Goal: Information Seeking & Learning: Check status

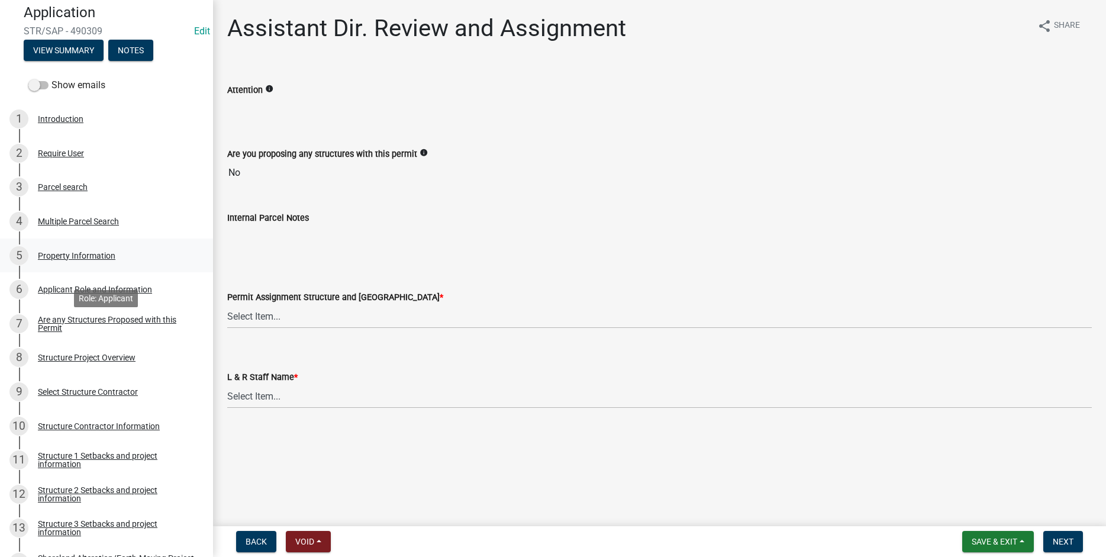
scroll to position [287, 0]
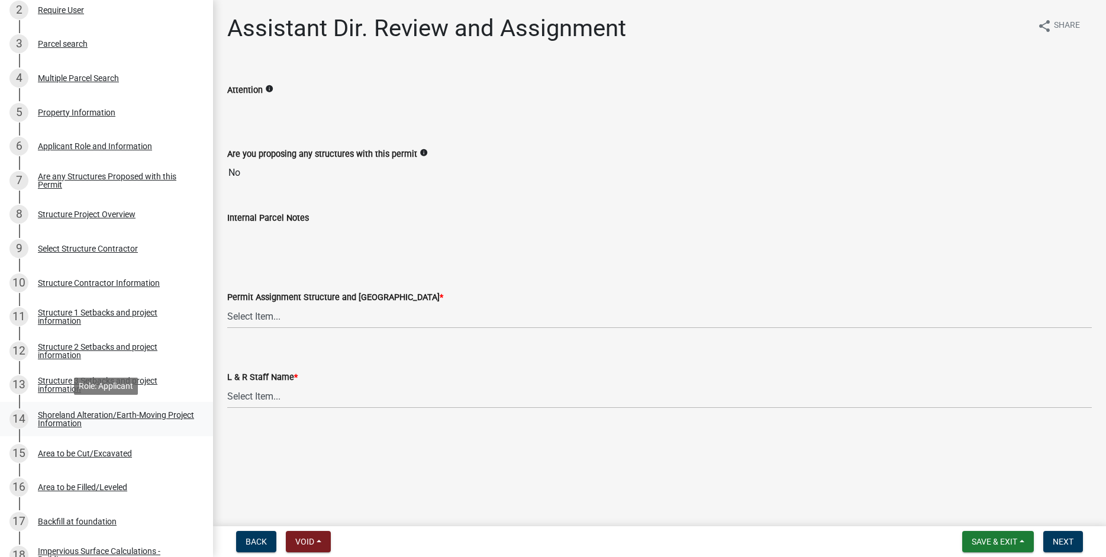
click at [70, 415] on div "Shoreland Alteration/Earth-Moving Project Information" at bounding box center [116, 419] width 156 height 17
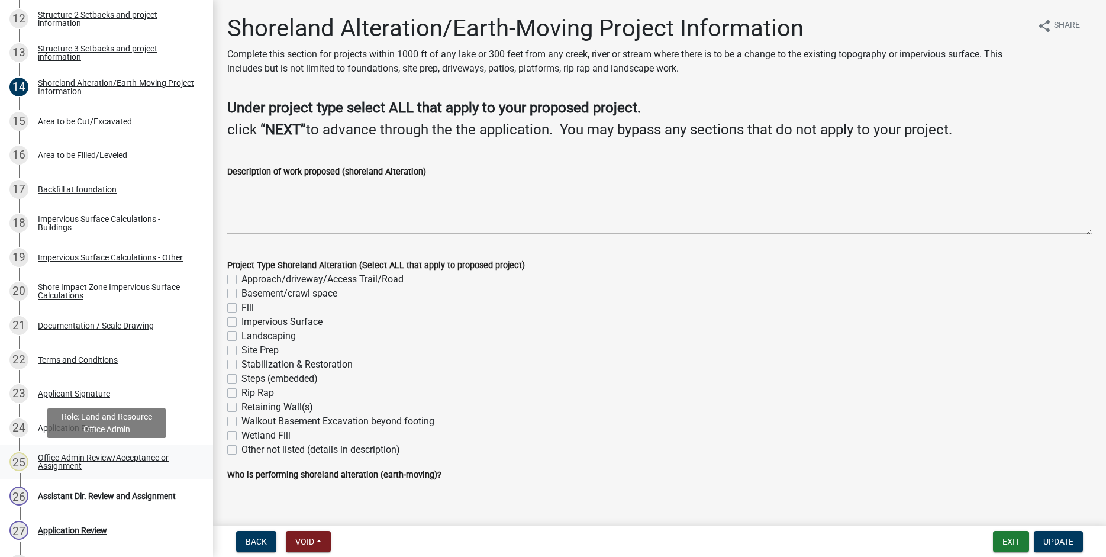
scroll to position [753, 0]
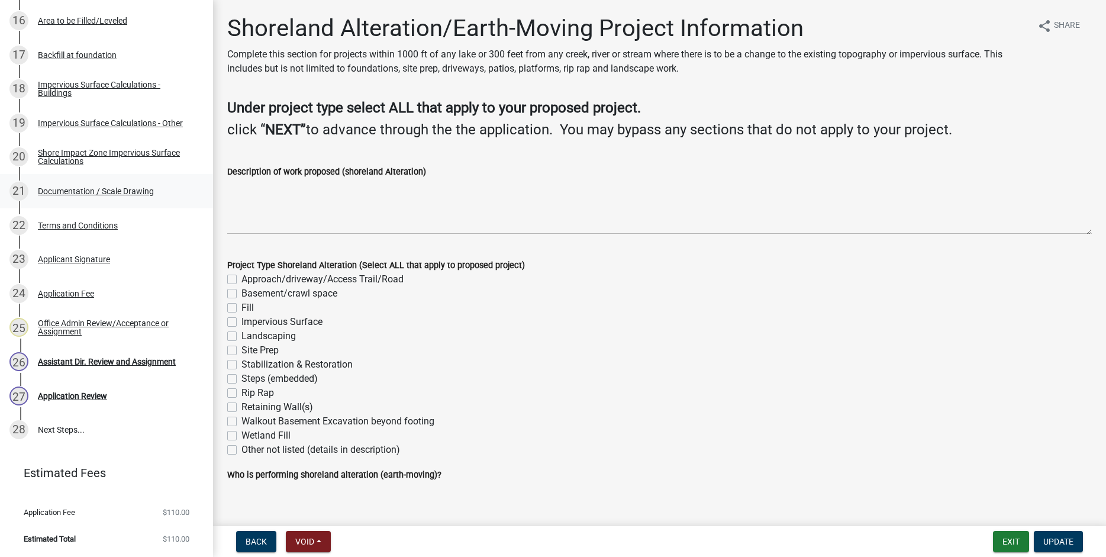
click at [71, 185] on div "21 Documentation / Scale Drawing" at bounding box center [101, 191] width 185 height 19
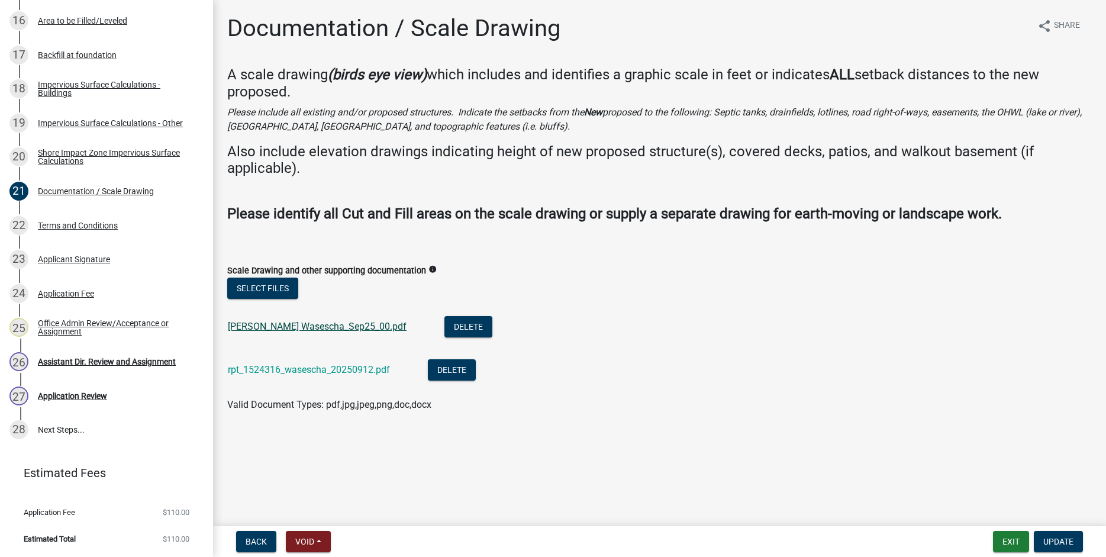
click at [280, 323] on link "Anna Wasescha_Sep25_00.pdf" at bounding box center [317, 326] width 179 height 11
click at [83, 362] on div "Assistant Dir. Review and Assignment" at bounding box center [107, 361] width 138 height 8
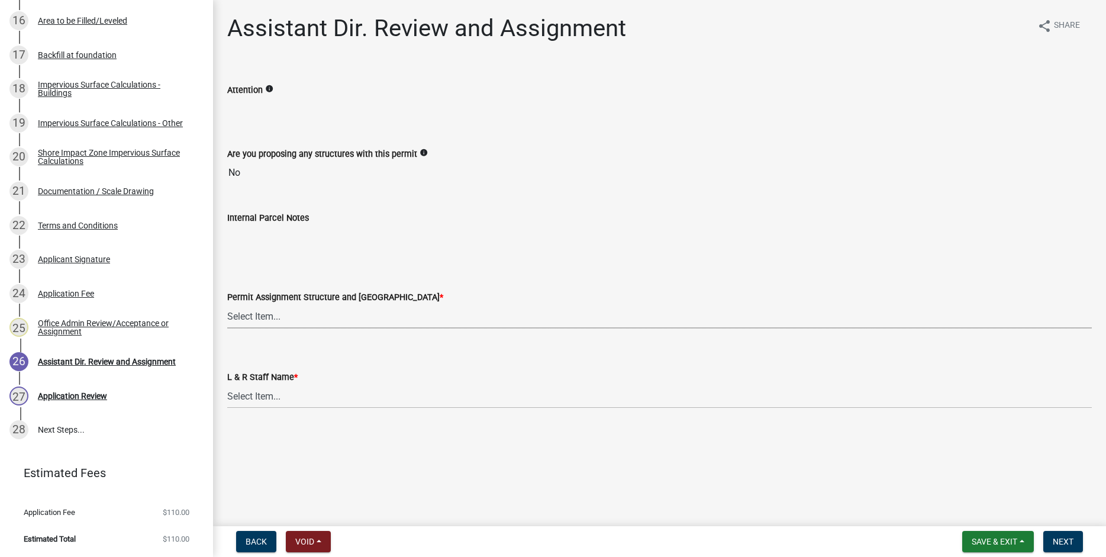
click at [227, 304] on select "Select Item... Alexis Newark (anewark@ottertailcounty.gov) Amy Busko (abusko@ot…" at bounding box center [659, 316] width 865 height 24
click option "Emma Swenson (eswenson@ottertailcounty.gov)" at bounding box center [0, 0] width 0 height 0
select select "59604e5d-1b2c-4ad9-afb6-8cdca293e639"
click at [227, 384] on select "Select Item... Alexis Newark Amy Busko Andrea Perales Brittany Tollefson Christ…" at bounding box center [659, 396] width 865 height 24
click option "Emma Swenson" at bounding box center [0, 0] width 0 height 0
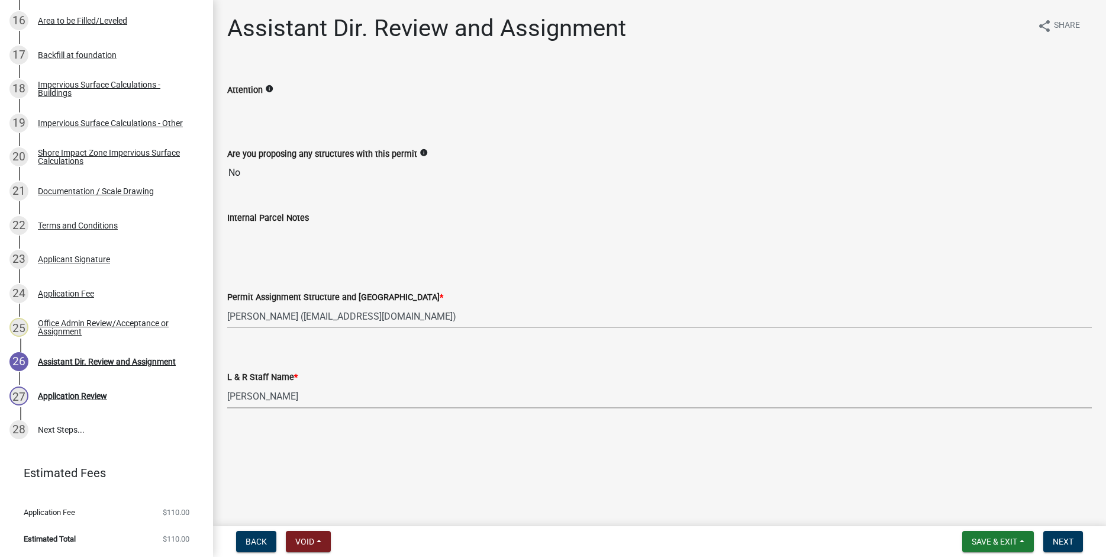
select select "190fd4c8-42ef-492b-a4a0-a0213555944c"
click at [1061, 540] on span "Next" at bounding box center [1063, 541] width 21 height 9
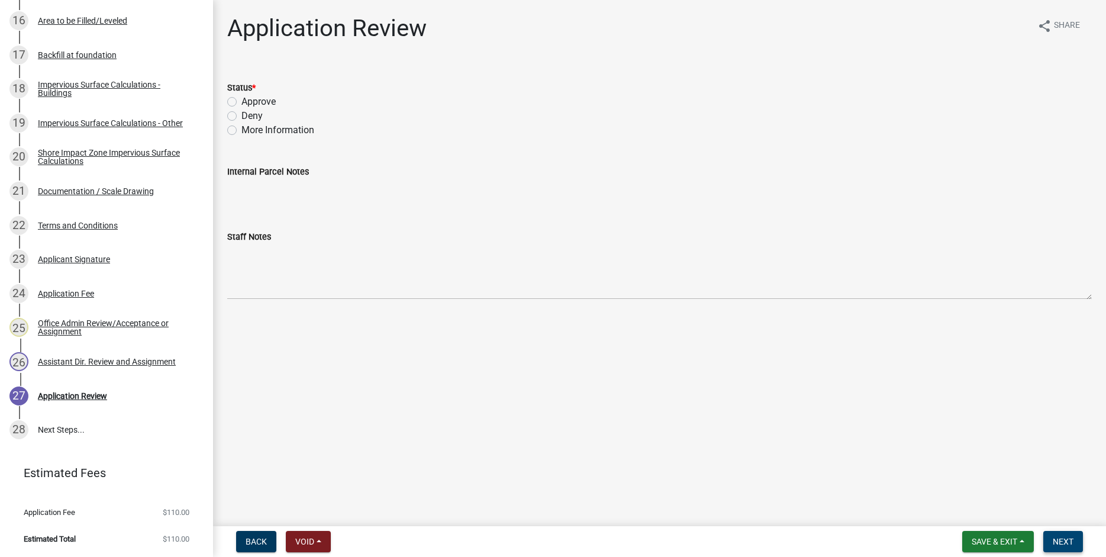
click at [1068, 539] on span "Next" at bounding box center [1063, 541] width 21 height 9
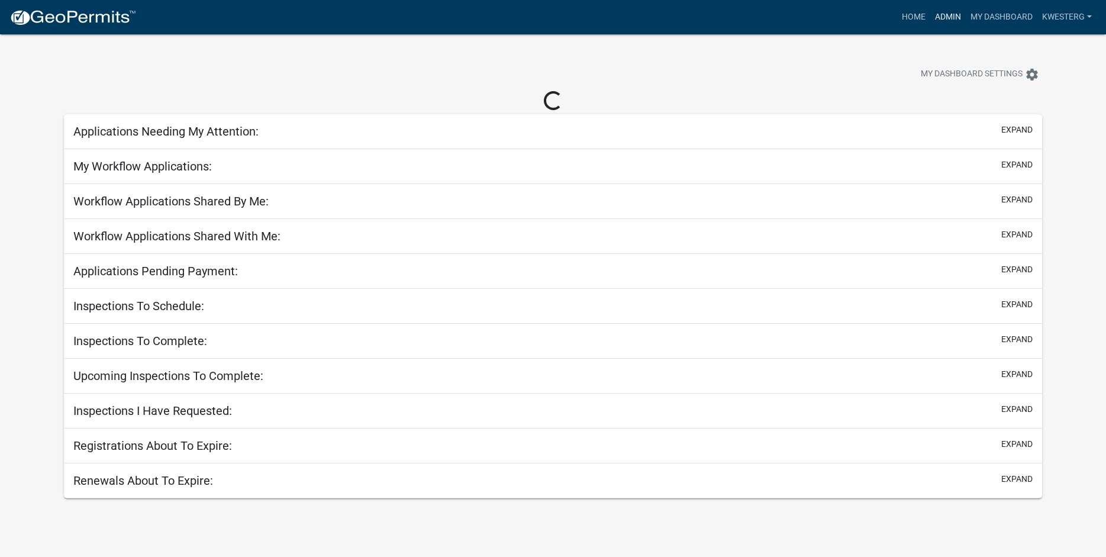
click at [936, 12] on link "Admin" at bounding box center [948, 17] width 36 height 22
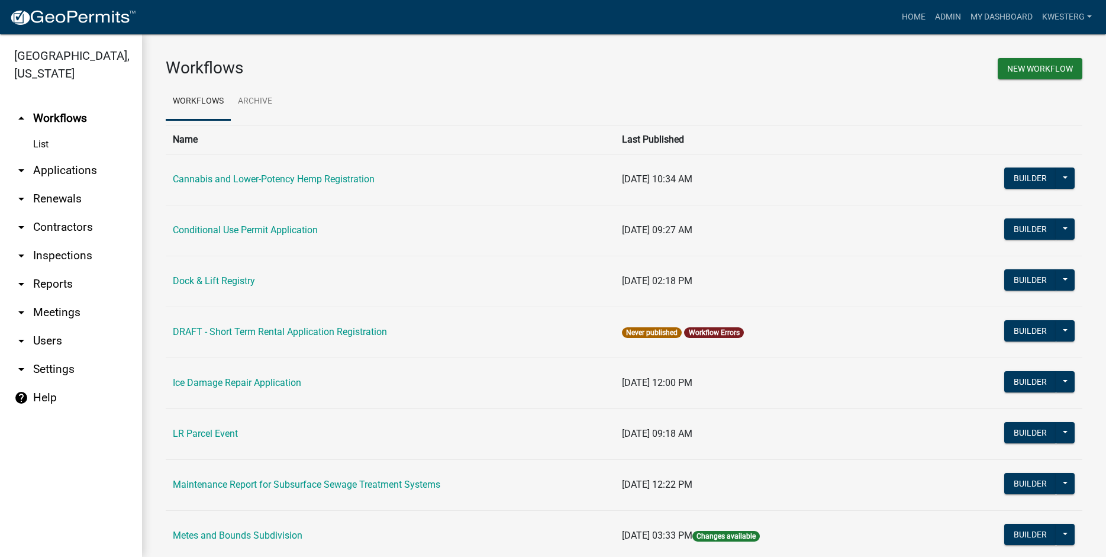
click at [53, 169] on link "arrow_drop_down Applications" at bounding box center [71, 170] width 142 height 28
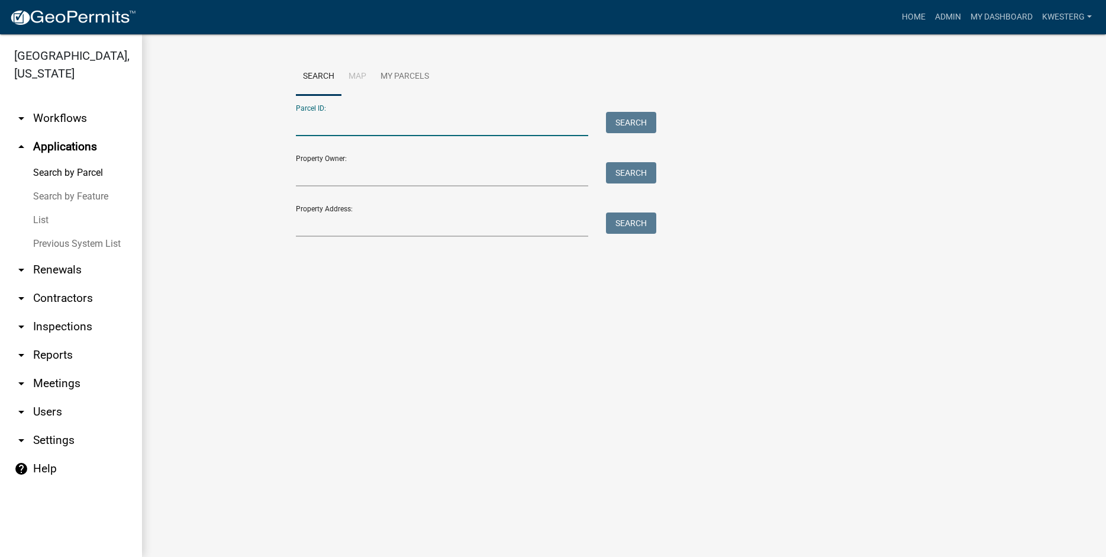
paste input "37000990844000"
type input "37000990844000"
click at [630, 125] on button "Search" at bounding box center [631, 122] width 50 height 21
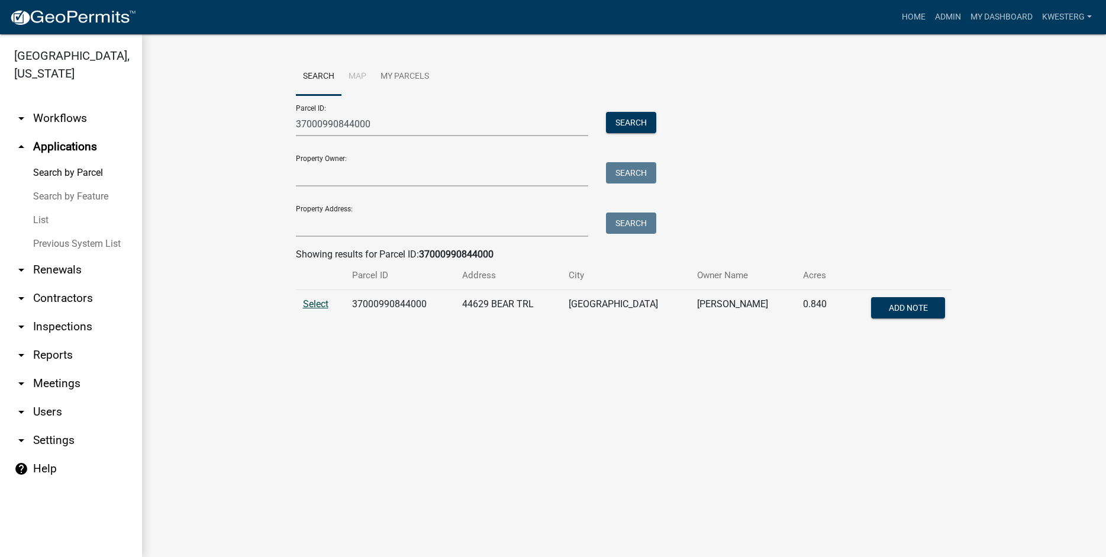
click at [312, 306] on span "Select" at bounding box center [315, 303] width 25 height 11
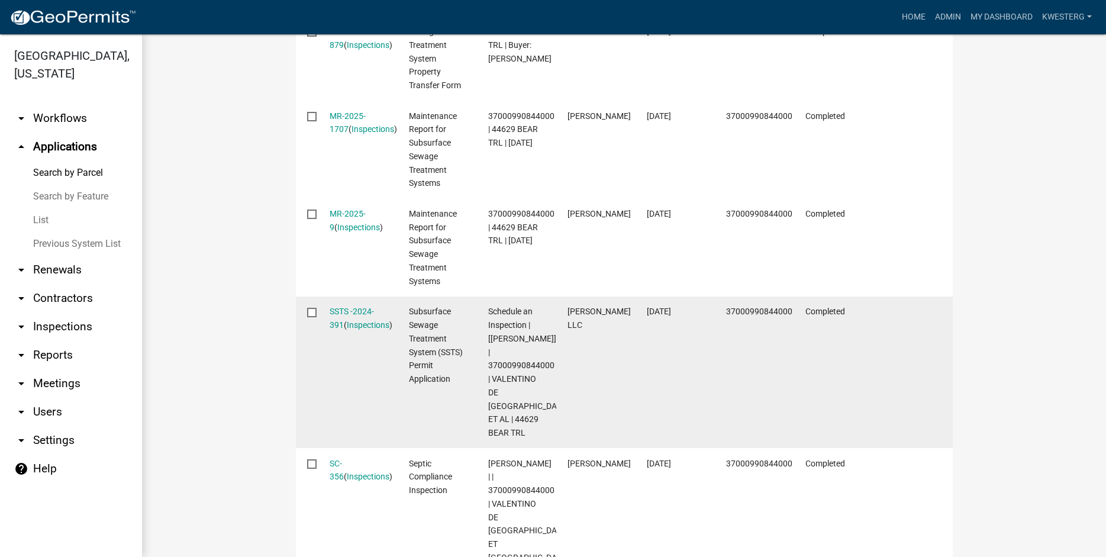
scroll to position [928, 0]
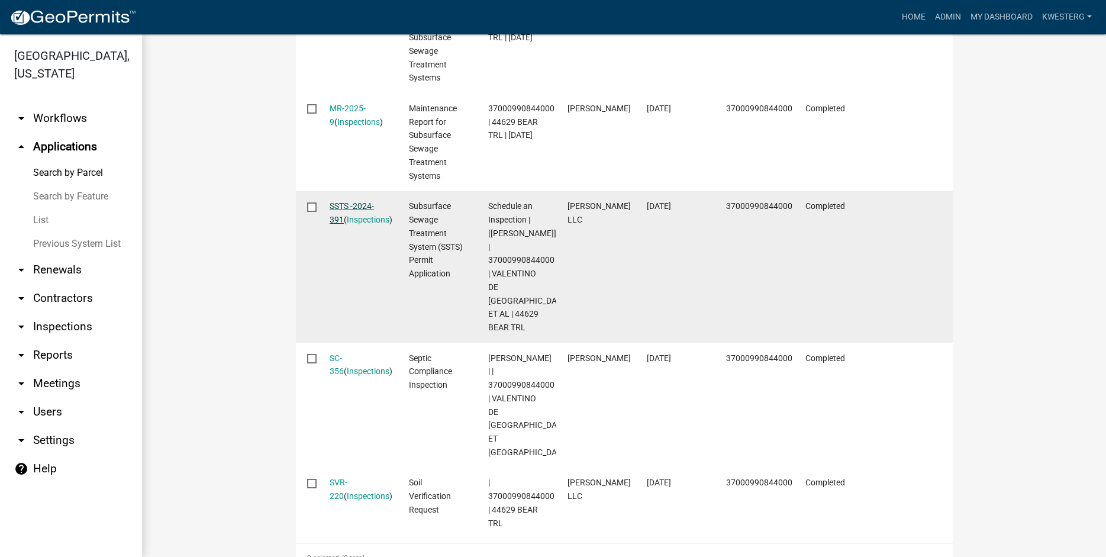
click at [341, 201] on link "SSTS -2024-391" at bounding box center [352, 212] width 44 height 23
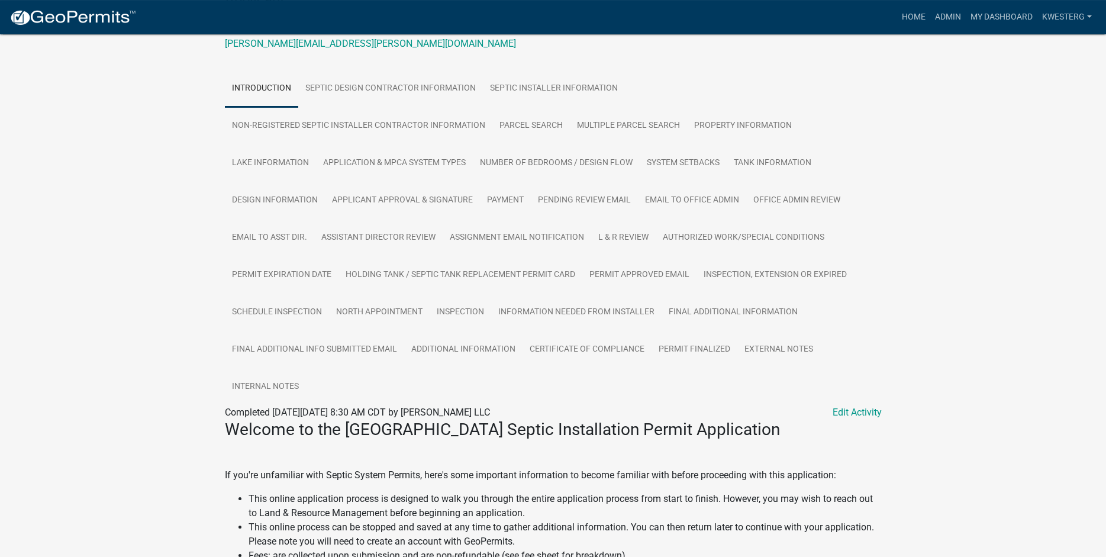
scroll to position [181, 0]
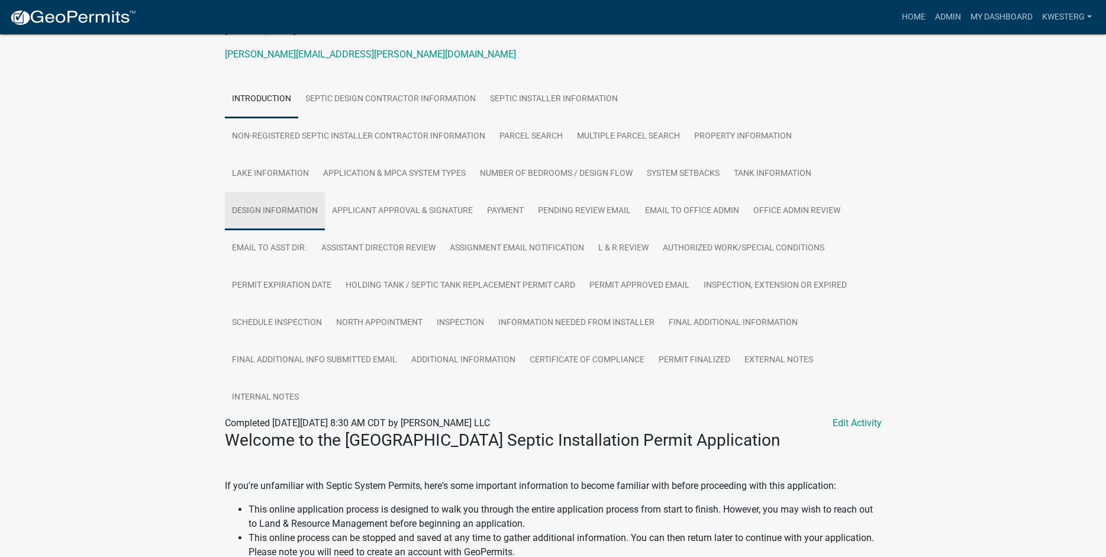
click at [289, 205] on link "Design Information" at bounding box center [275, 211] width 100 height 38
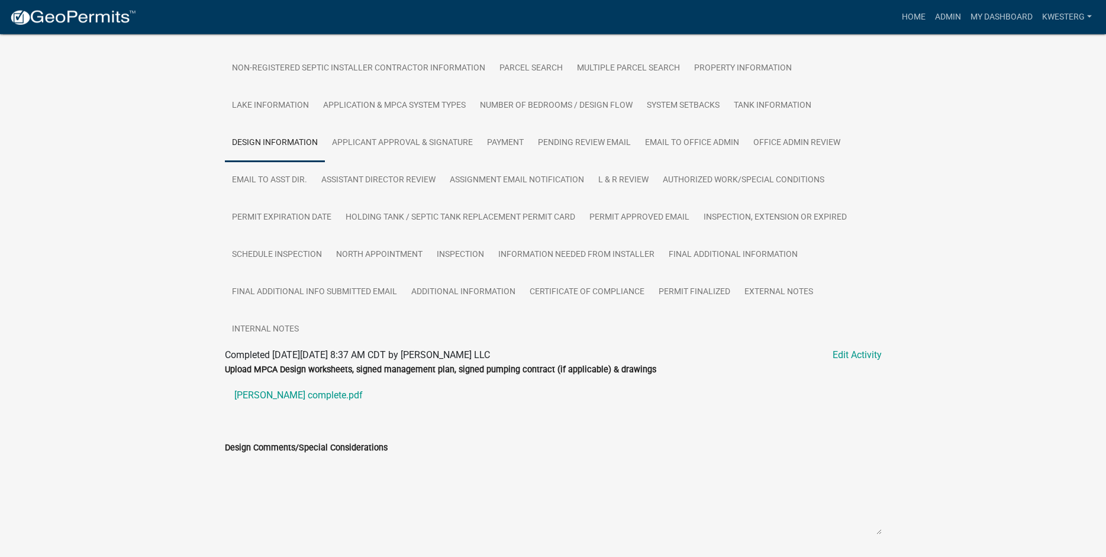
scroll to position [279, 0]
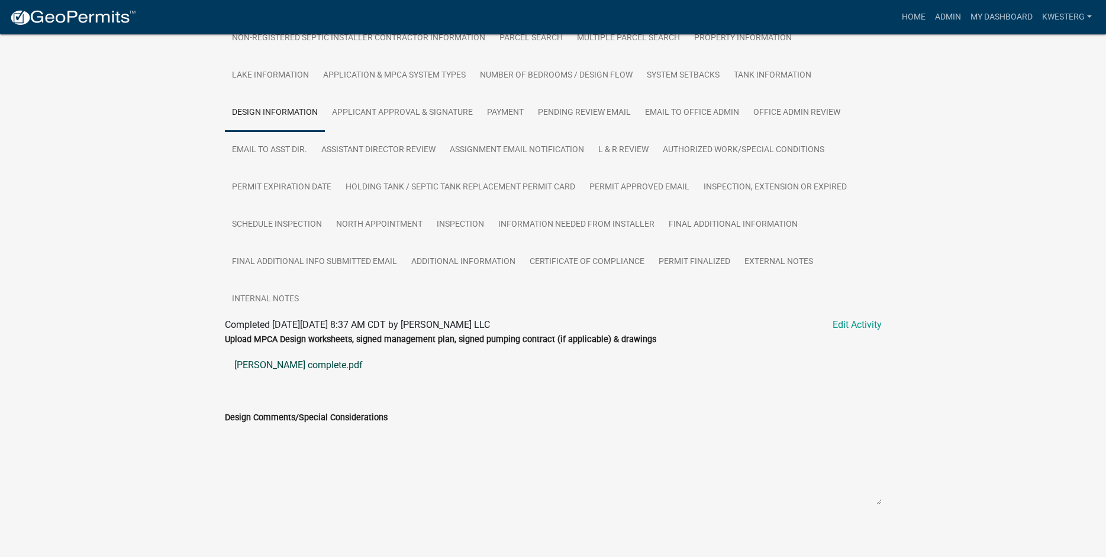
click at [281, 357] on link "Jones complete.pdf" at bounding box center [553, 365] width 657 height 28
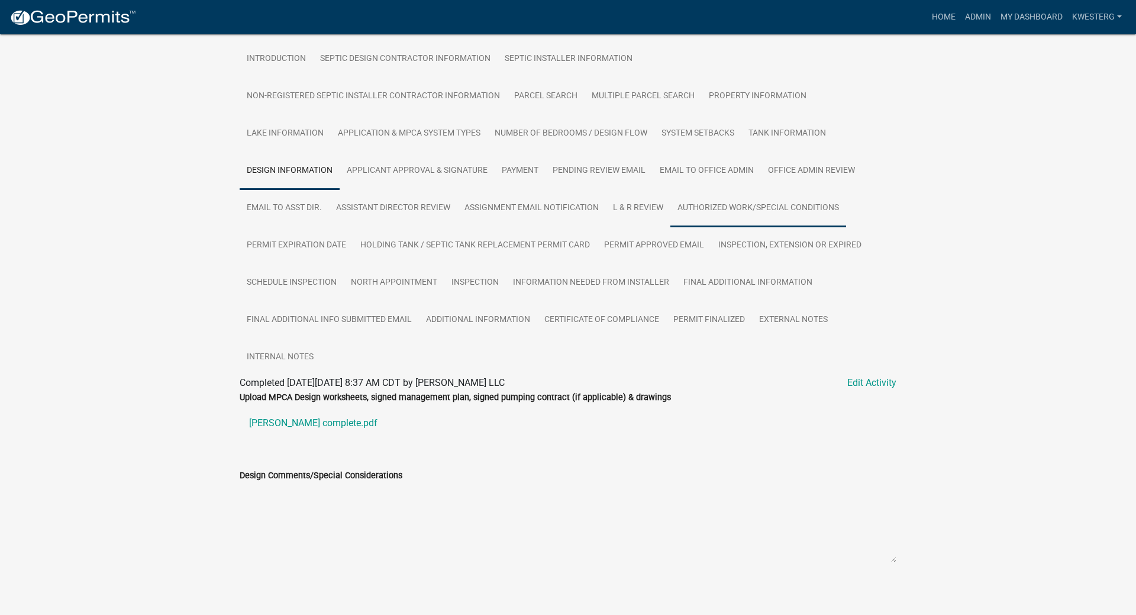
scroll to position [0, 0]
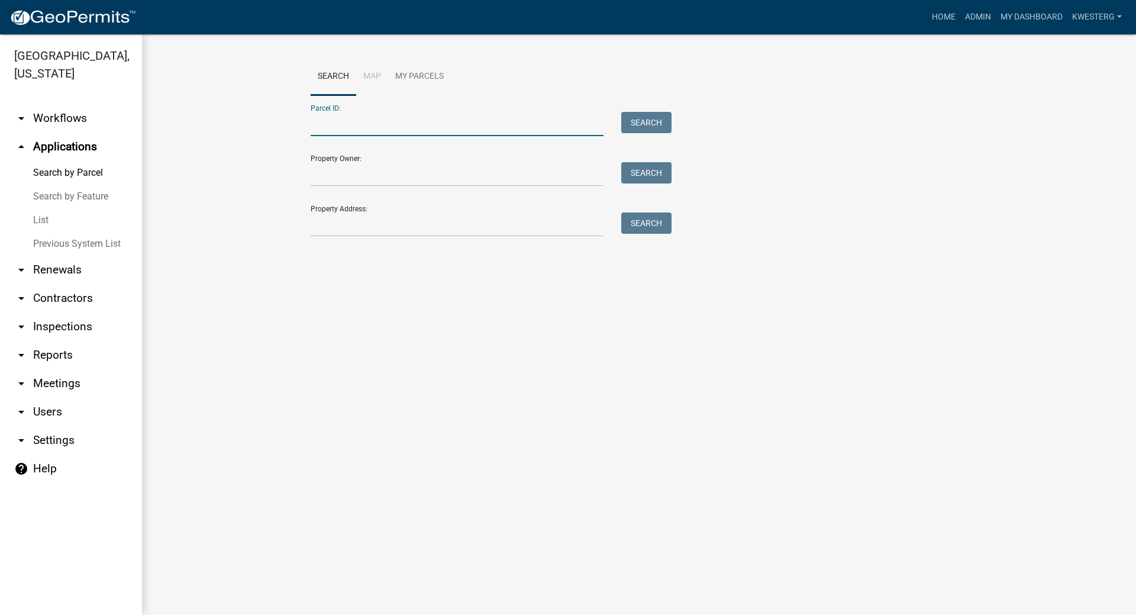
paste input "37000990844000"
type input "37000990844000"
click at [639, 123] on button "Search" at bounding box center [646, 122] width 50 height 21
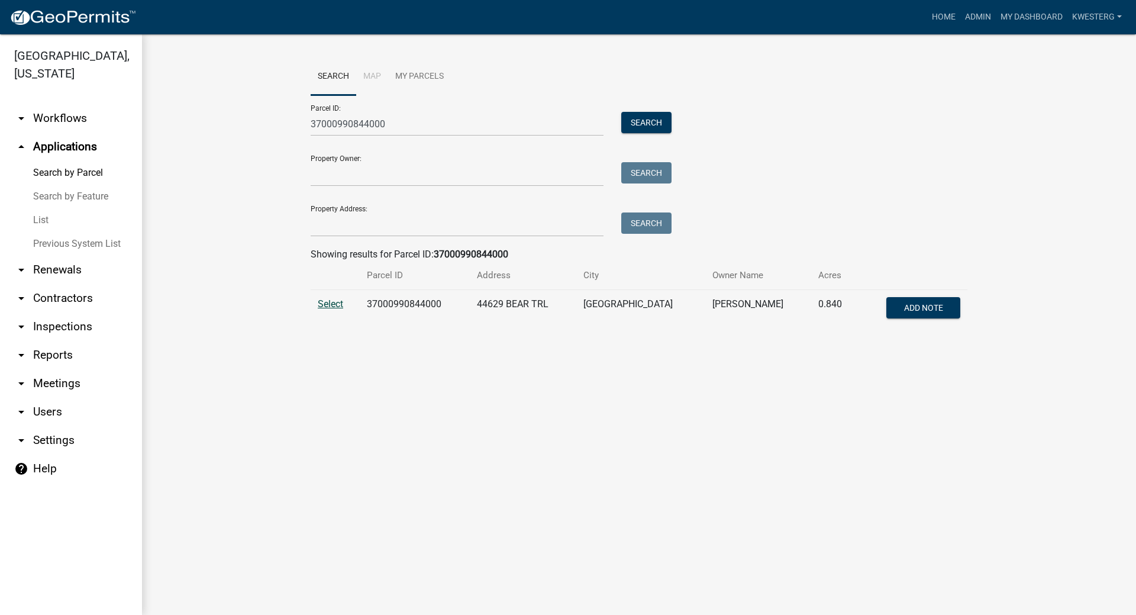
click at [329, 307] on span "Select" at bounding box center [330, 303] width 25 height 11
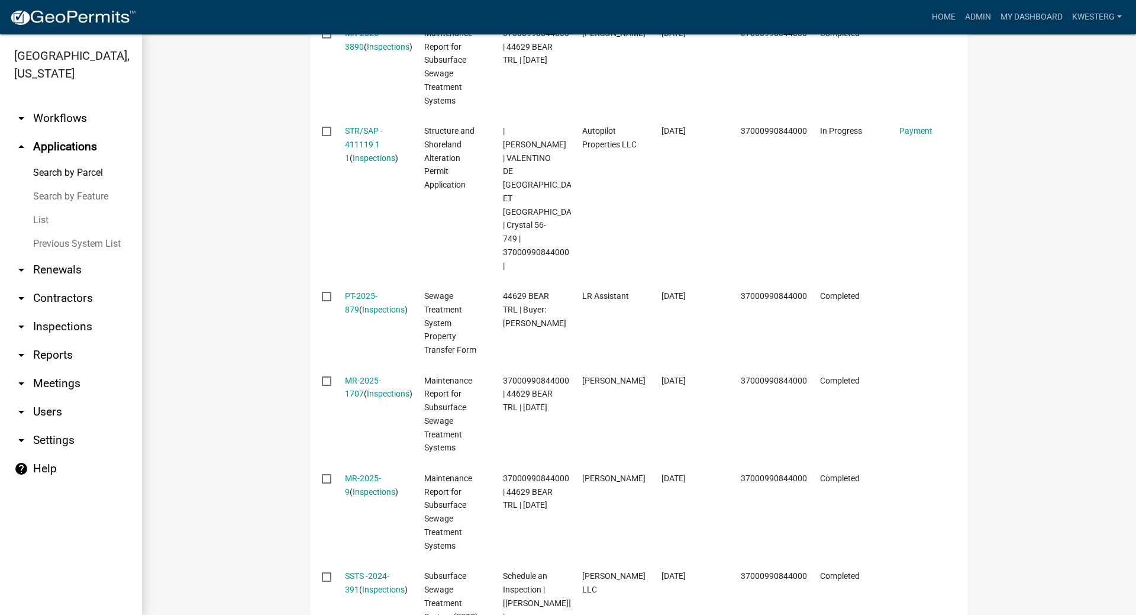
scroll to position [591, 0]
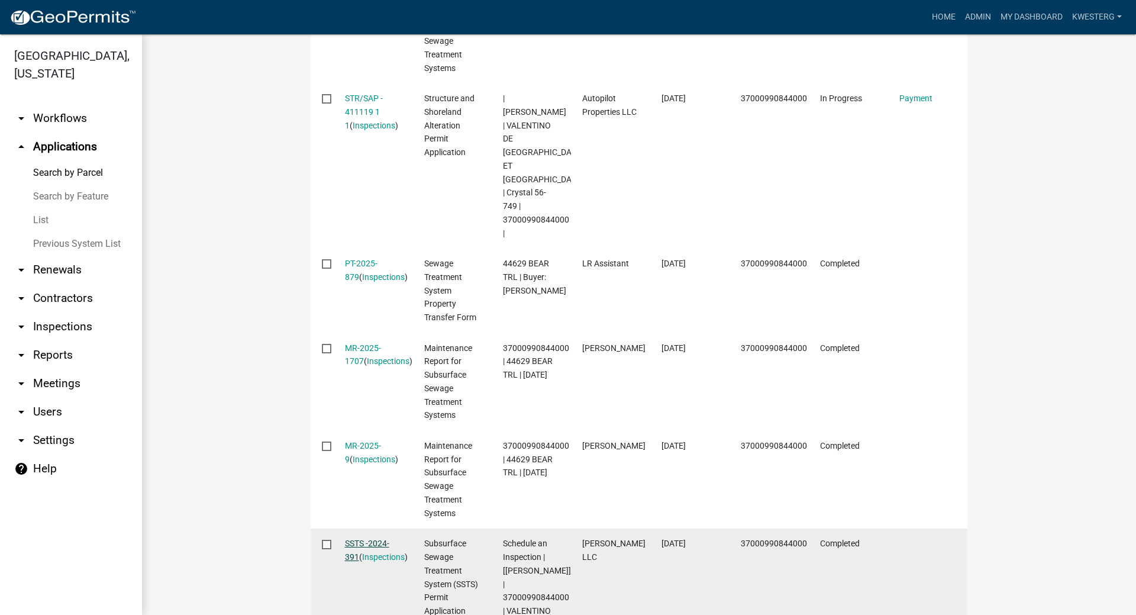
click at [368, 538] on link "SSTS -2024-391" at bounding box center [367, 549] width 44 height 23
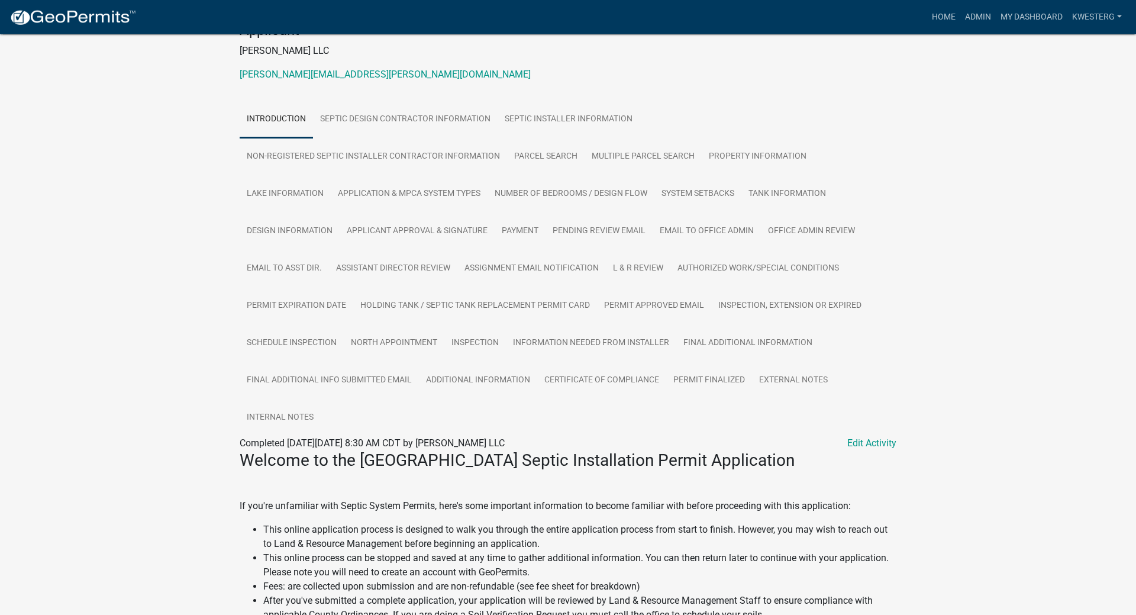
scroll to position [166, 0]
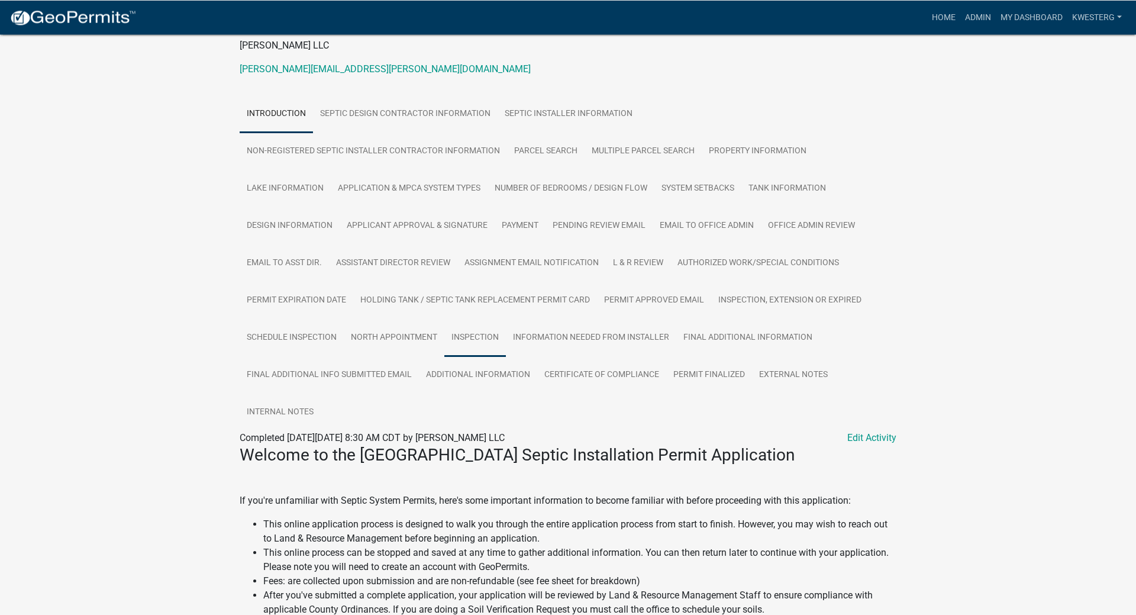
click at [477, 330] on link "Inspection" at bounding box center [475, 338] width 62 height 38
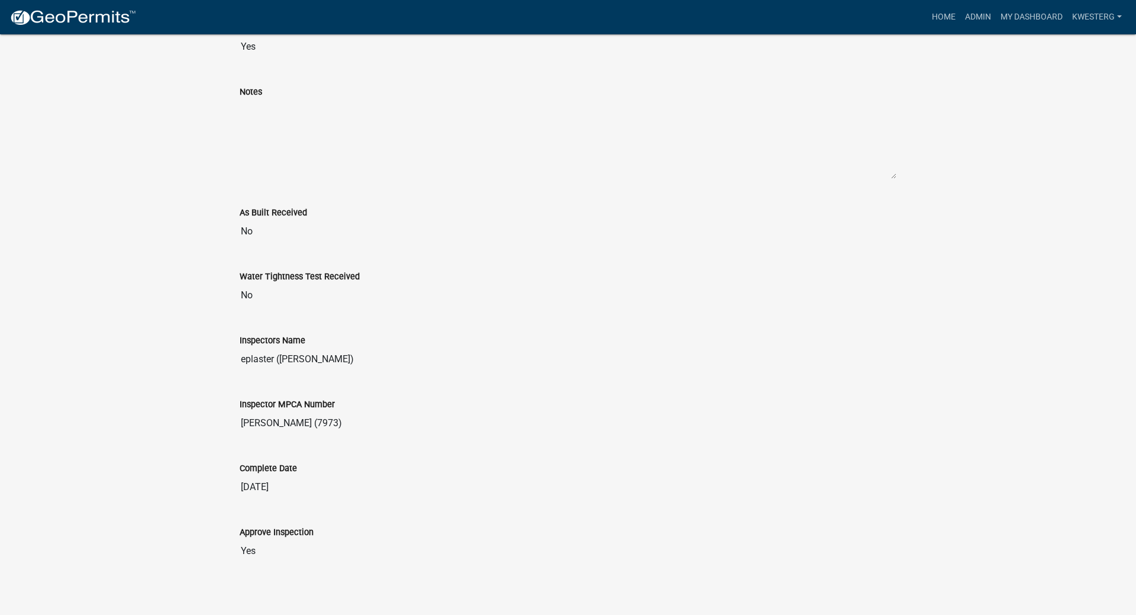
scroll to position [769, 0]
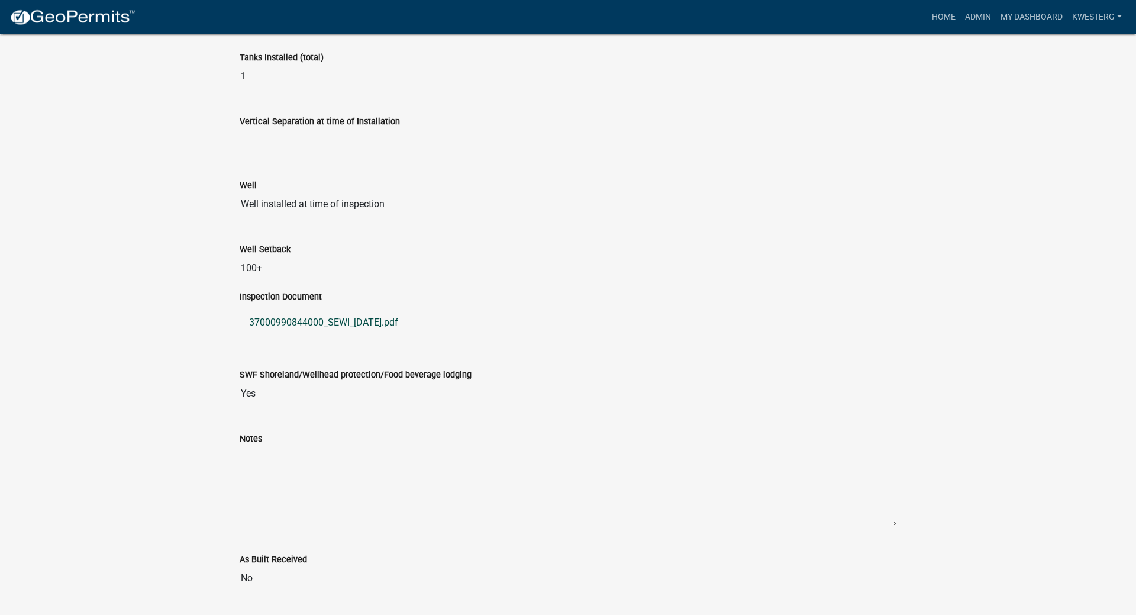
click at [289, 314] on link "37000990844000_SEWI_2024-08-30.pdf" at bounding box center [568, 323] width 657 height 28
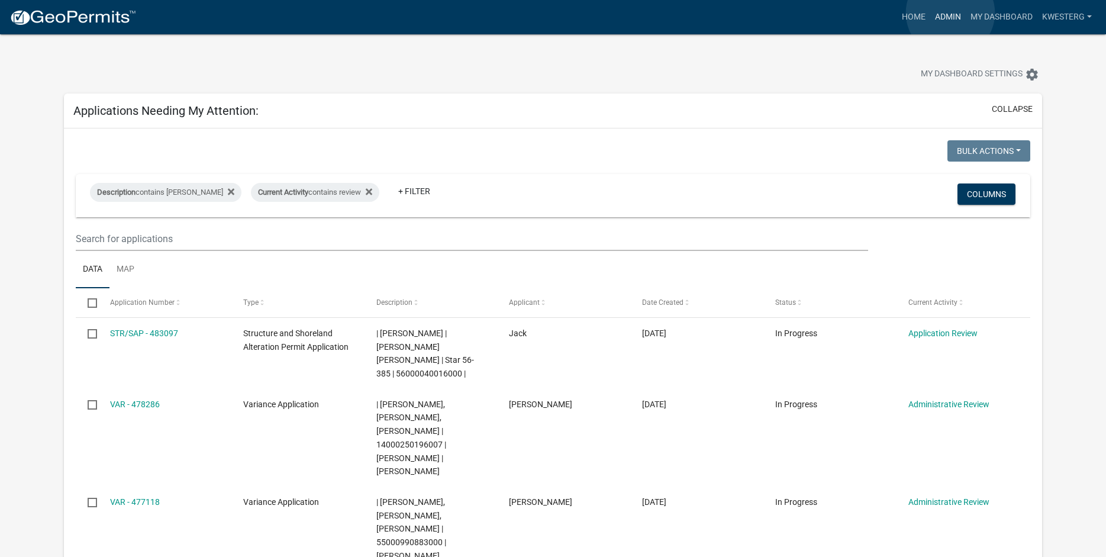
click at [950, 13] on link "Admin" at bounding box center [948, 17] width 36 height 22
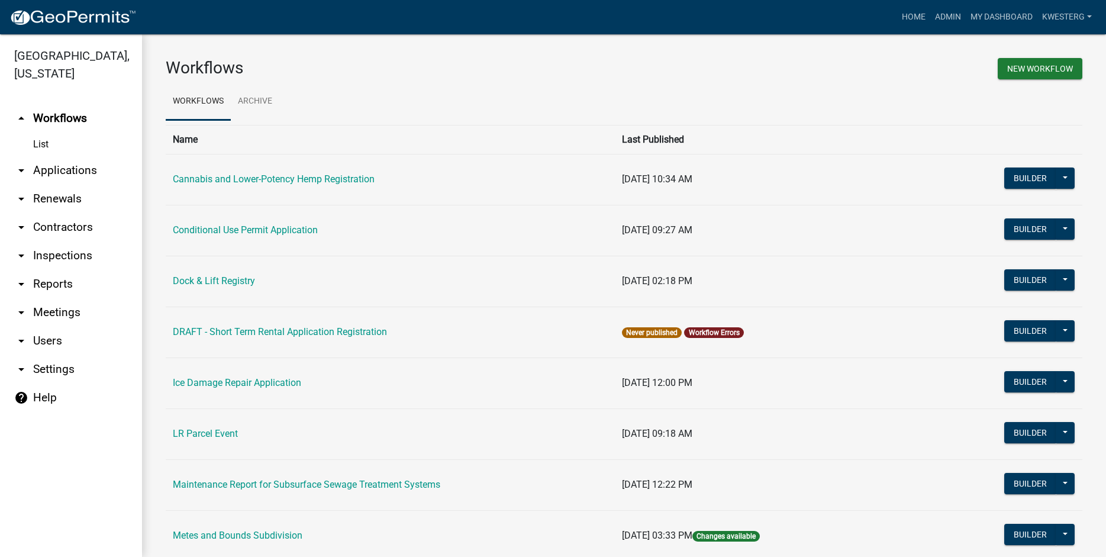
click at [66, 162] on link "arrow_drop_down Applications" at bounding box center [71, 170] width 142 height 28
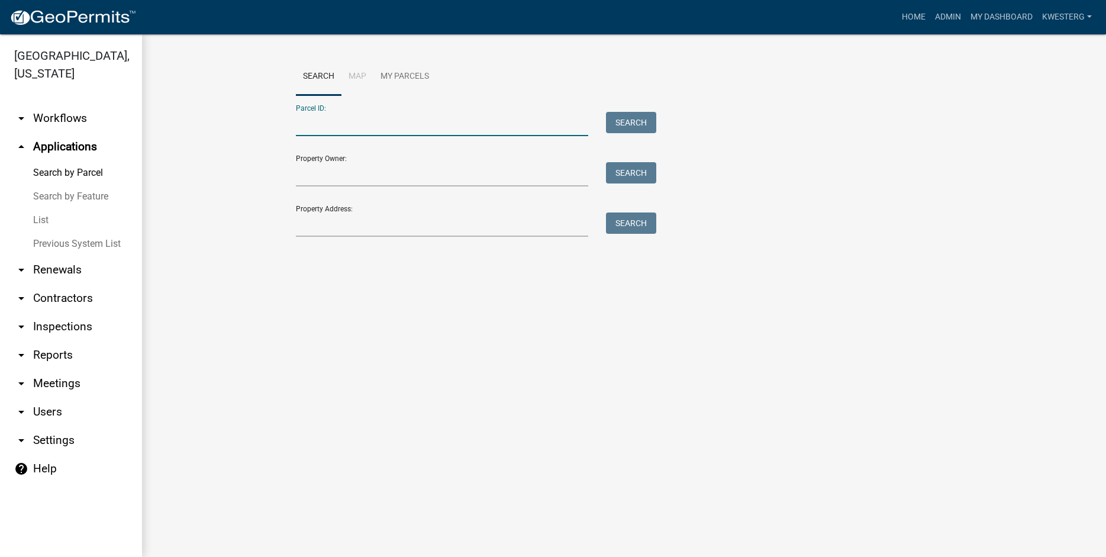
paste input "37000990844000"
type input "37000990844000"
click at [625, 119] on button "Search" at bounding box center [631, 122] width 50 height 21
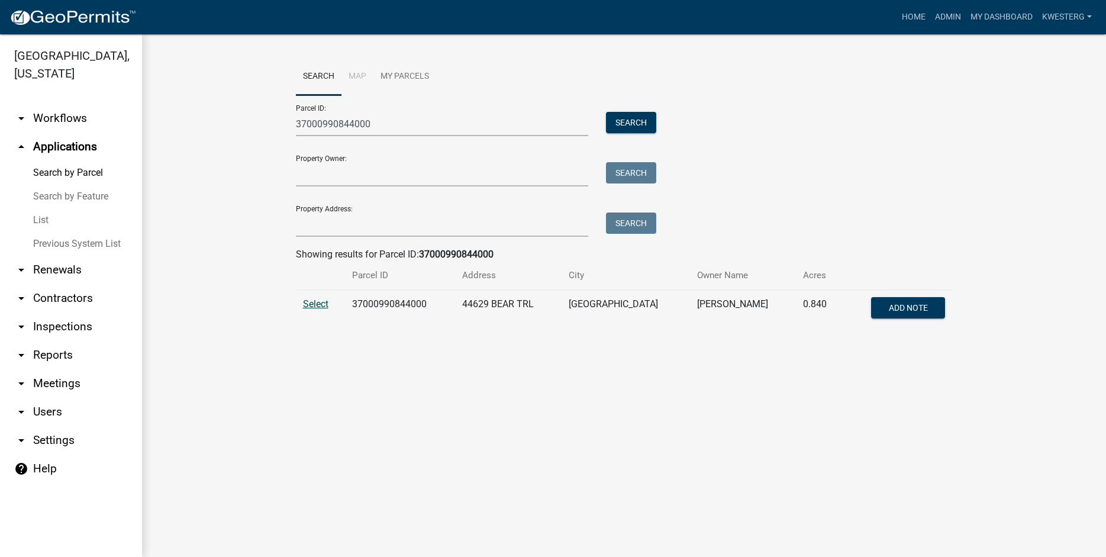
click at [305, 304] on span "Select" at bounding box center [315, 303] width 25 height 11
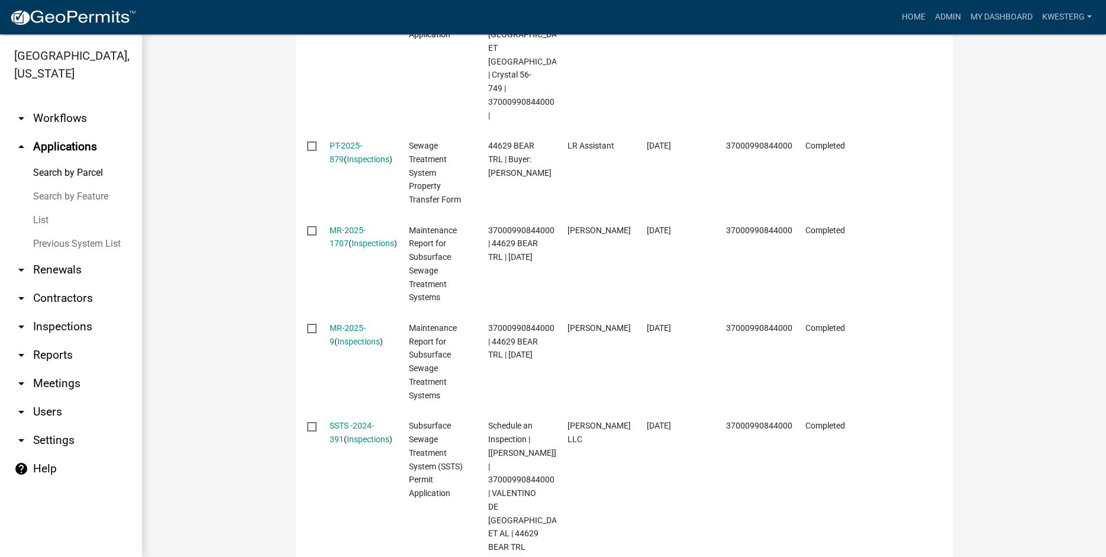
scroll to position [894, 0]
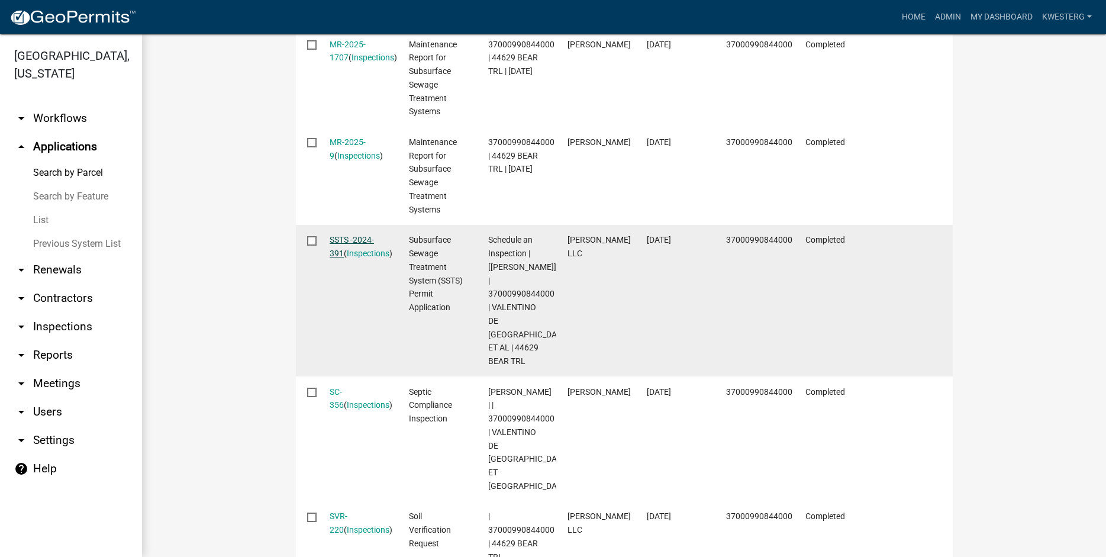
click at [344, 235] on link "SSTS -2024-391" at bounding box center [352, 246] width 44 height 23
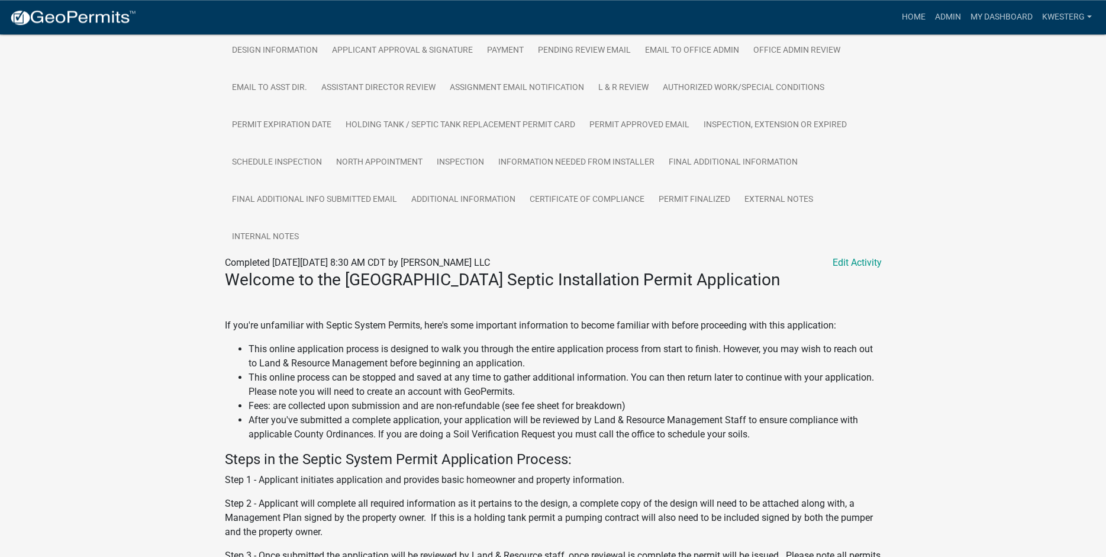
scroll to position [200, 0]
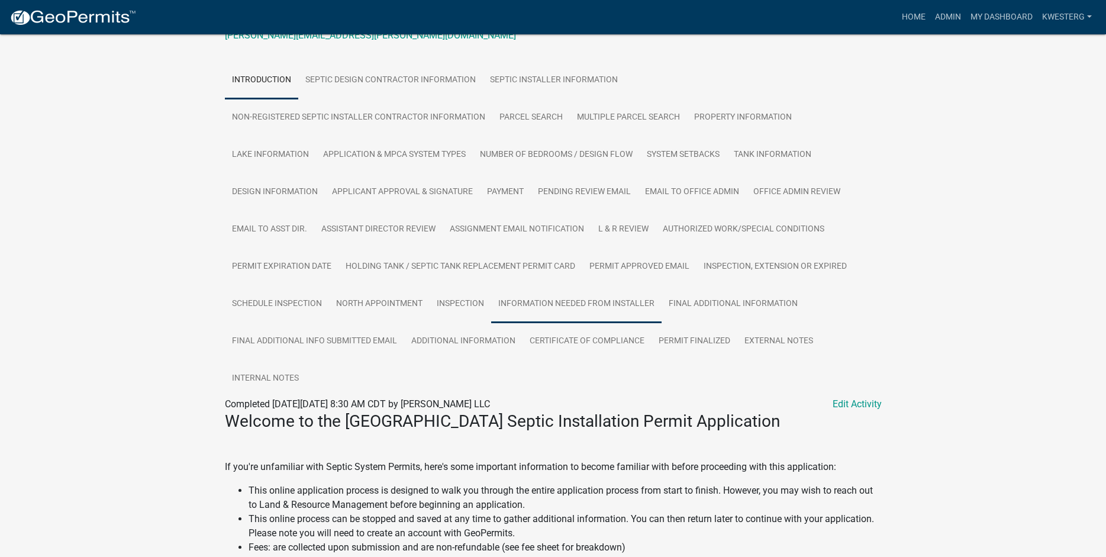
click at [553, 295] on link "Information Needed from Installer" at bounding box center [576, 304] width 170 height 38
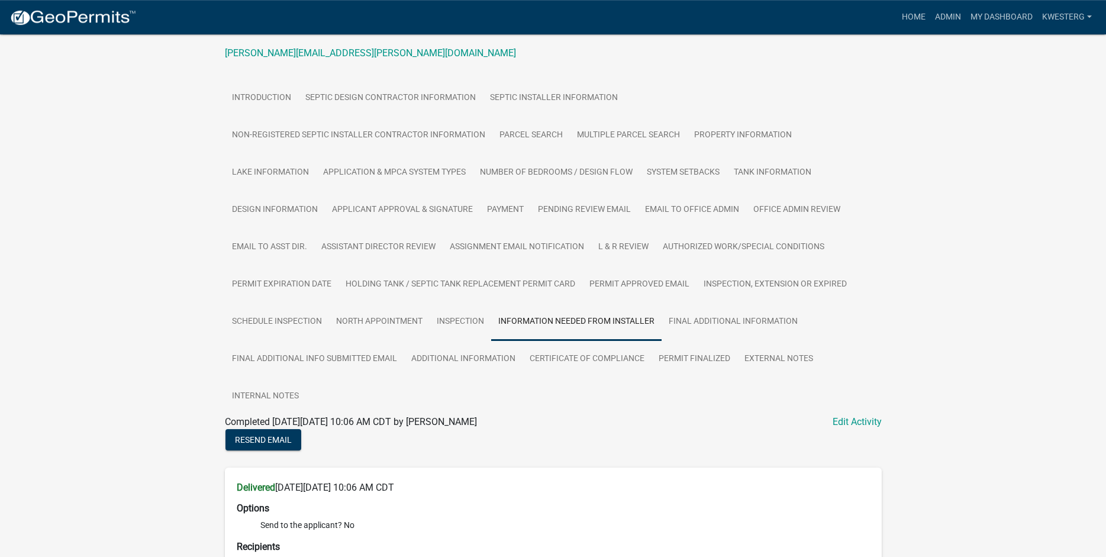
scroll to position [173, 0]
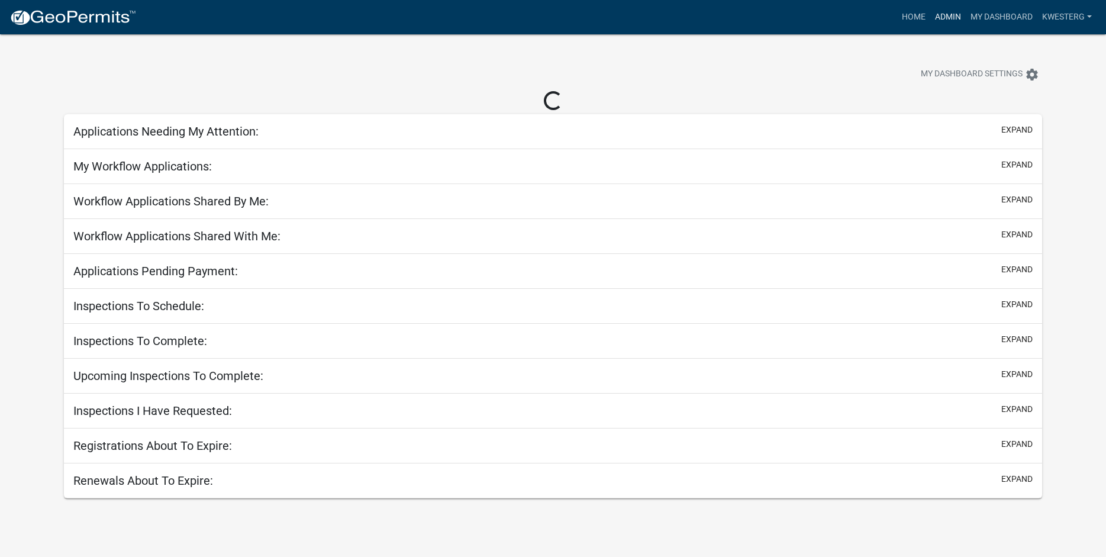
drag, startPoint x: 940, startPoint y: 13, endPoint x: 932, endPoint y: 18, distance: 9.4
click at [939, 14] on link "Admin" at bounding box center [948, 17] width 36 height 22
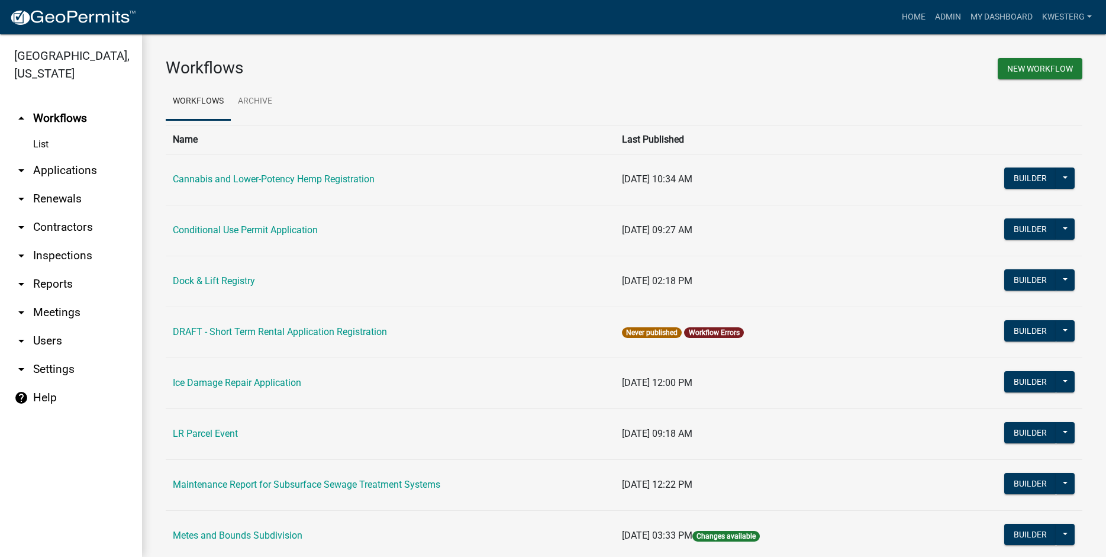
drag, startPoint x: 47, startPoint y: 170, endPoint x: 71, endPoint y: 178, distance: 25.1
click at [48, 170] on link "arrow_drop_down Applications" at bounding box center [71, 170] width 142 height 28
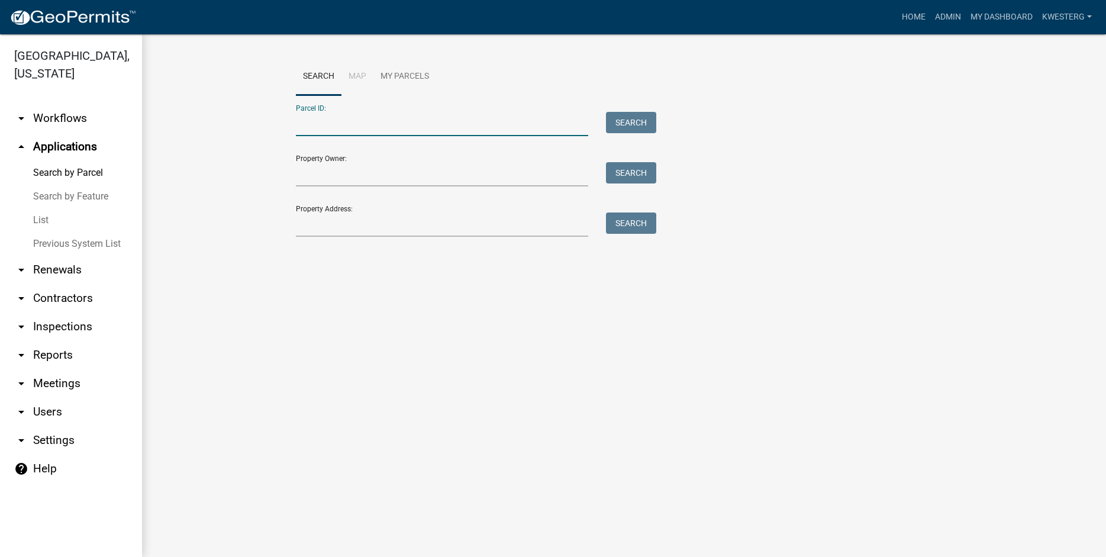
paste input "53000060032011"
type input "53000060032011"
click at [625, 121] on button "Search" at bounding box center [631, 122] width 50 height 21
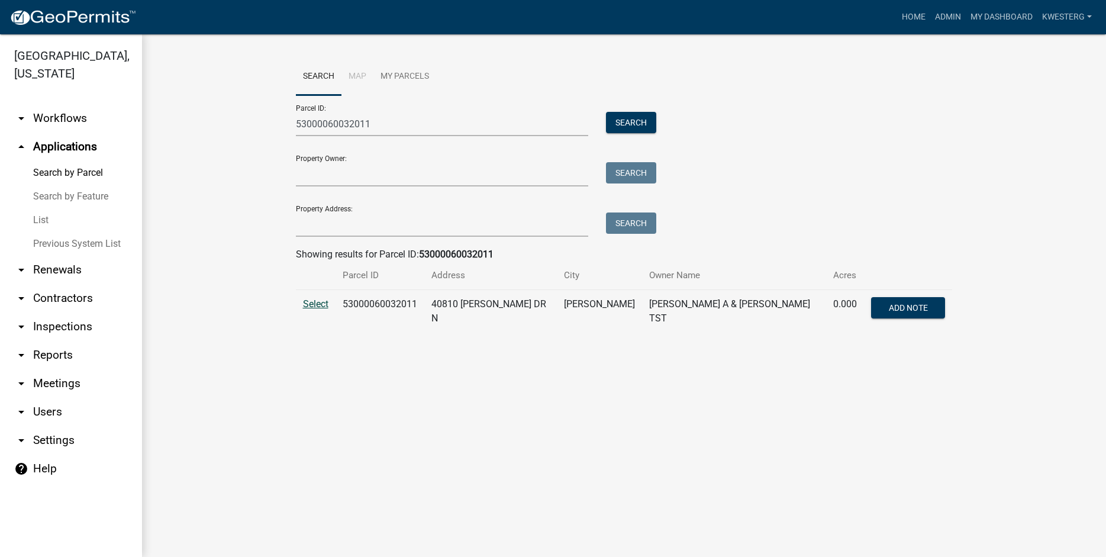
click at [318, 304] on span "Select" at bounding box center [315, 303] width 25 height 11
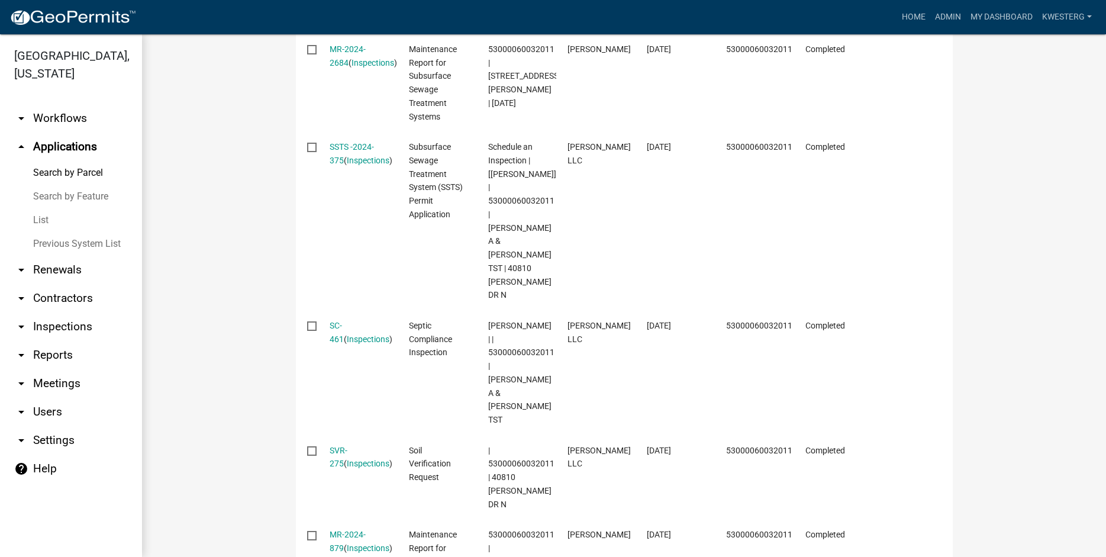
scroll to position [607, 0]
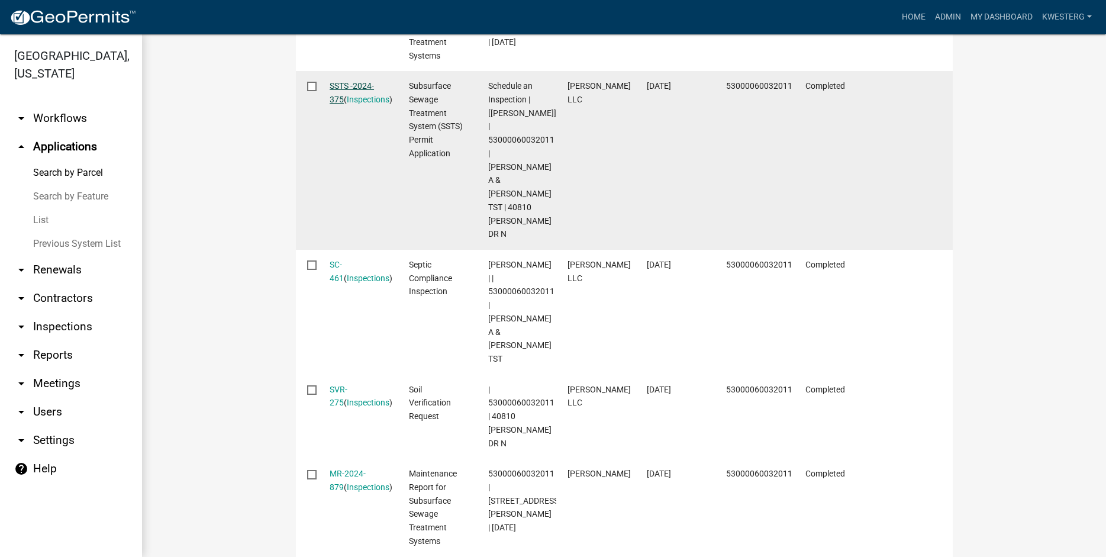
click at [345, 95] on link "SSTS -2024-375" at bounding box center [352, 92] width 44 height 23
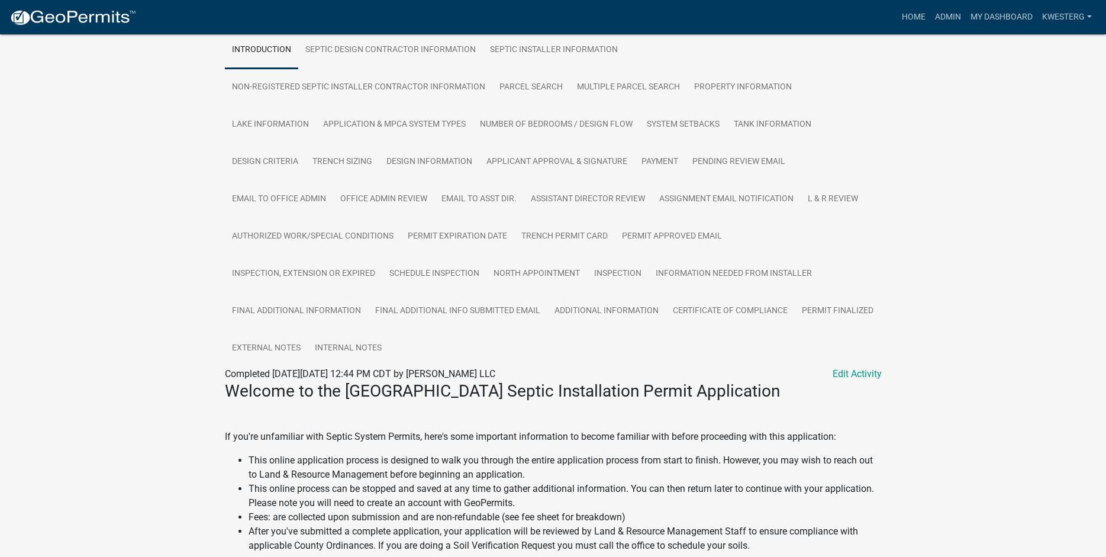
scroll to position [109, 0]
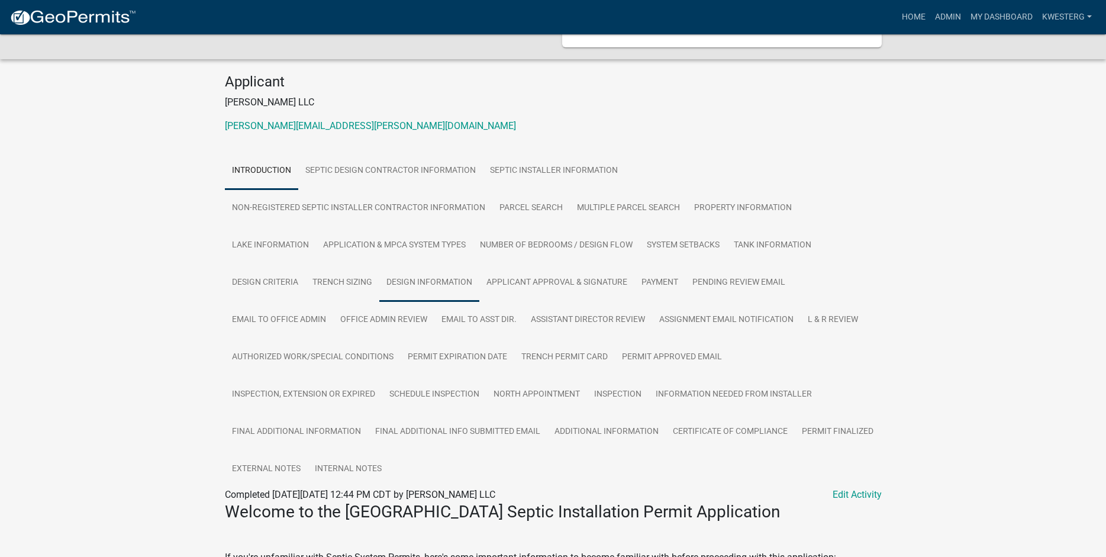
click at [428, 276] on link "Design Information" at bounding box center [429, 283] width 100 height 38
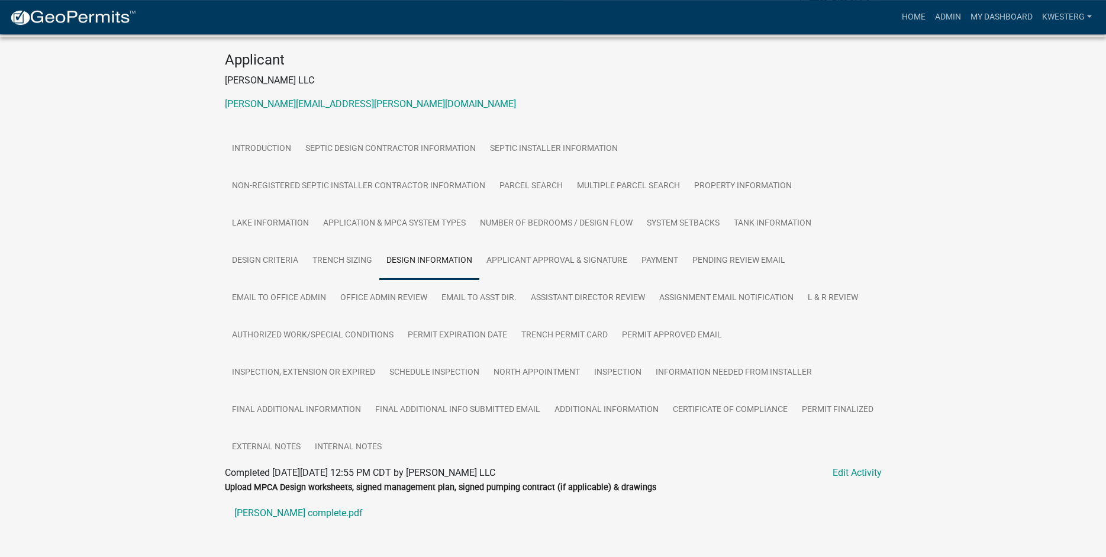
scroll to position [279, 0]
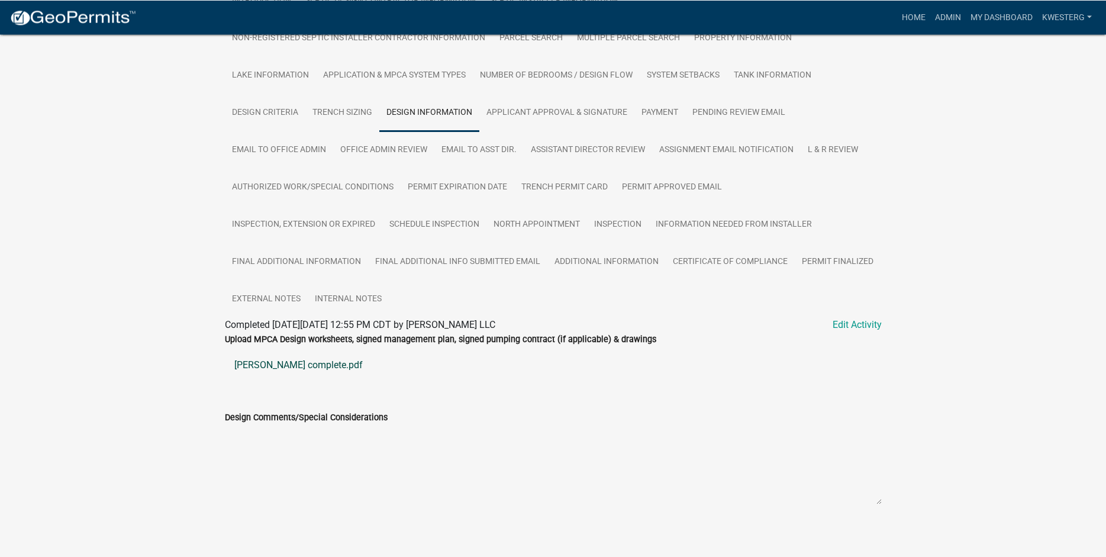
click at [276, 357] on link "[PERSON_NAME] complete.pdf" at bounding box center [553, 365] width 657 height 28
click at [622, 215] on link "Inspection" at bounding box center [618, 225] width 62 height 38
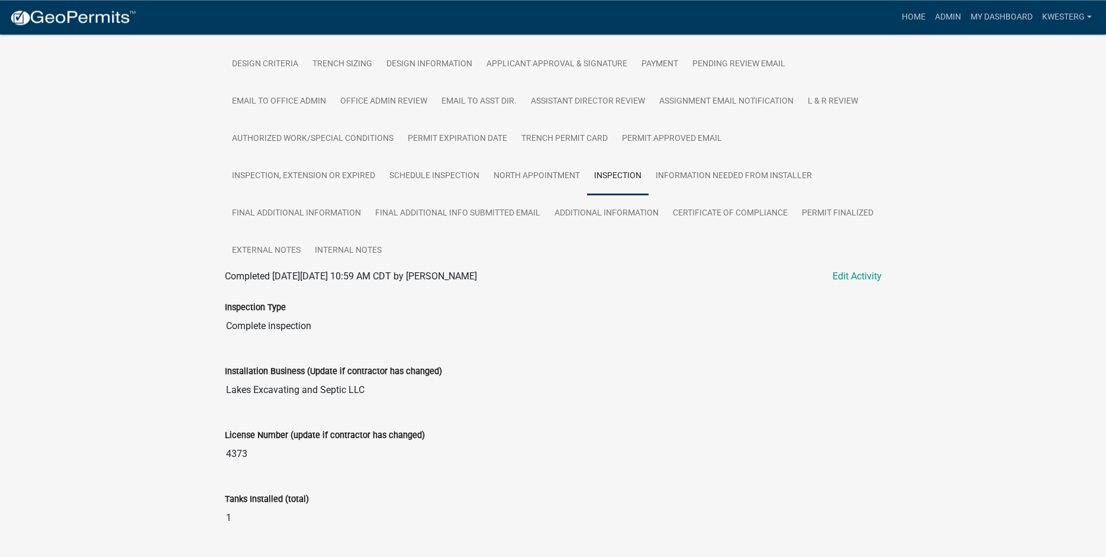
scroll to position [238, 0]
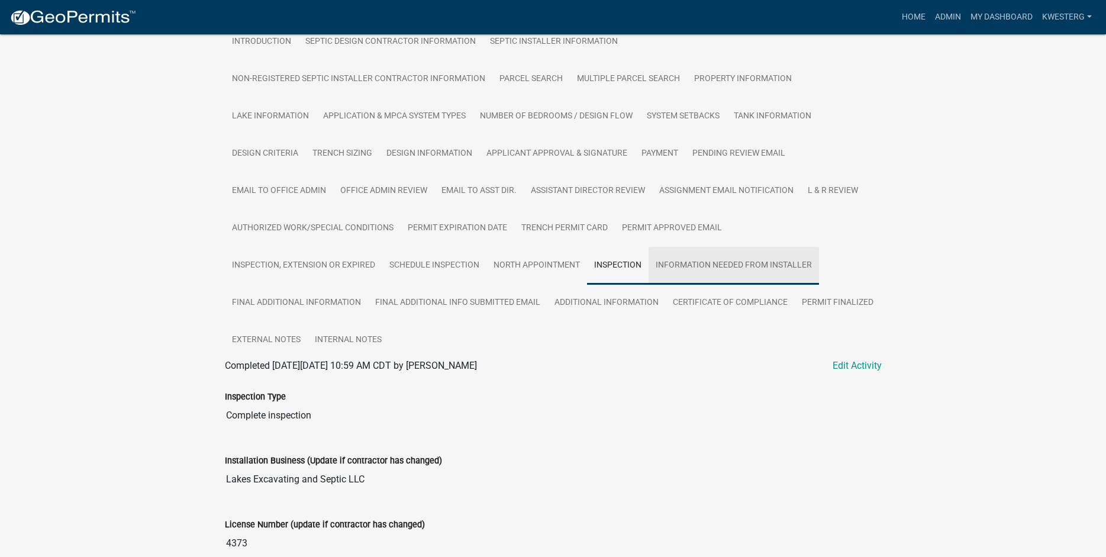
click at [740, 255] on link "Information Needed from Installer" at bounding box center [734, 266] width 170 height 38
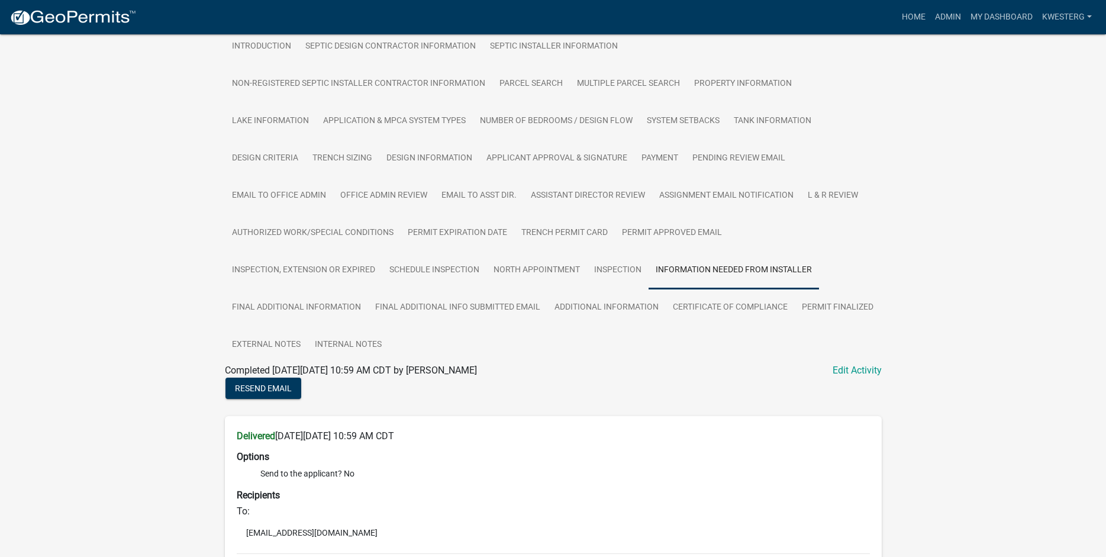
scroll to position [0, 0]
